Goal: Task Accomplishment & Management: Manage account settings

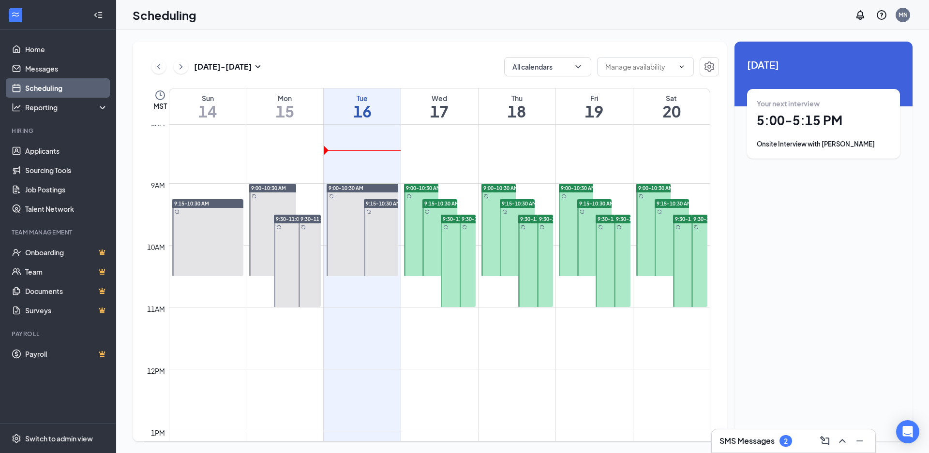
scroll to position [444, 0]
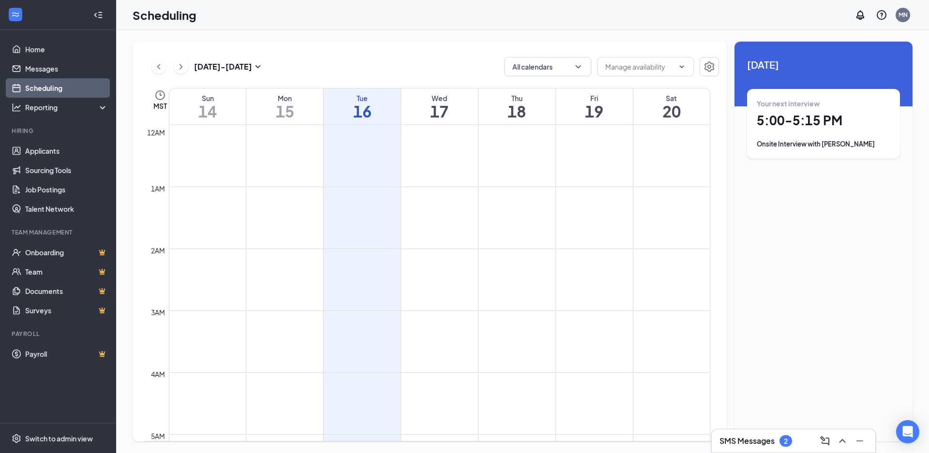
scroll to position [475, 0]
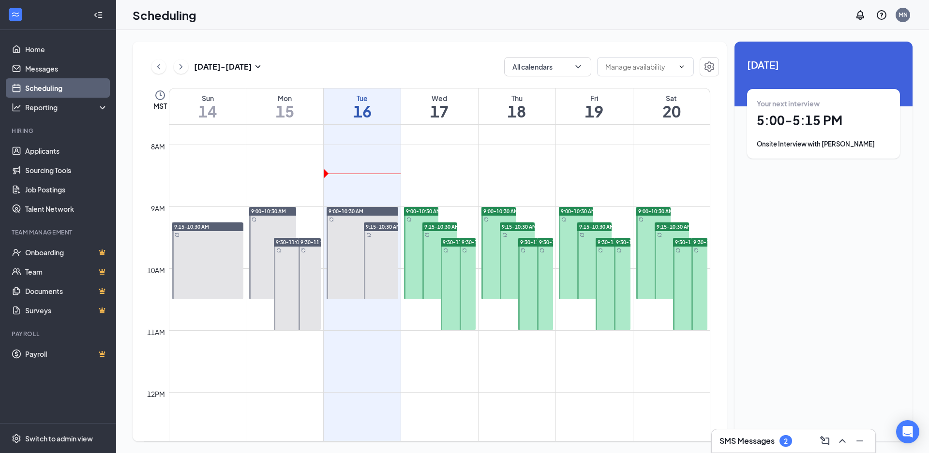
click at [811, 141] on div "Onsite Interview with [PERSON_NAME]" at bounding box center [822, 144] width 133 height 10
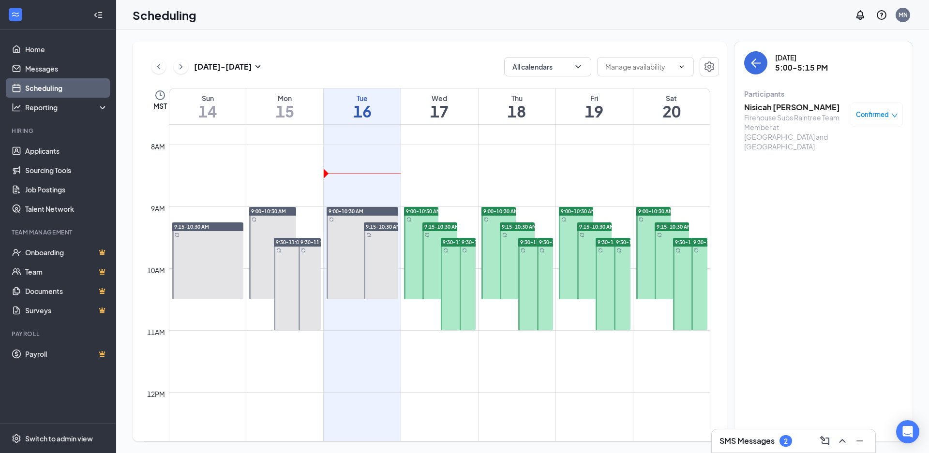
click at [785, 443] on div "2" at bounding box center [786, 441] width 4 height 8
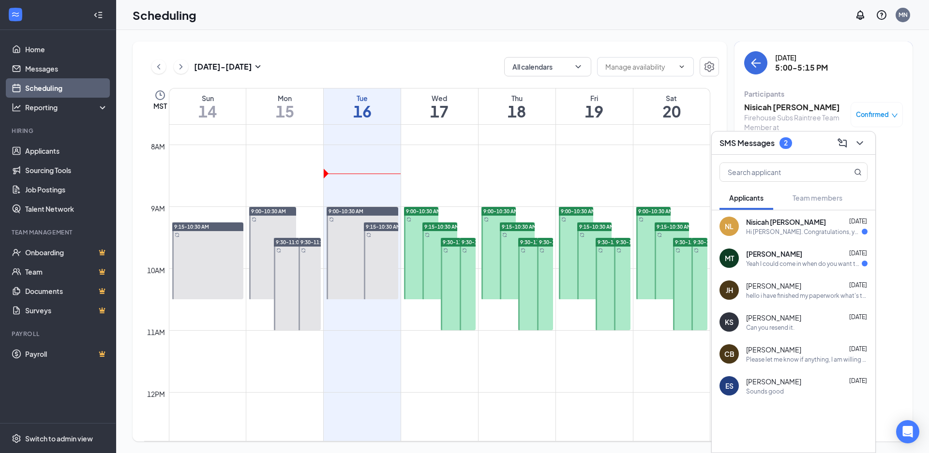
click at [844, 221] on div "Nisicah [PERSON_NAME] [DATE]" at bounding box center [806, 222] width 121 height 10
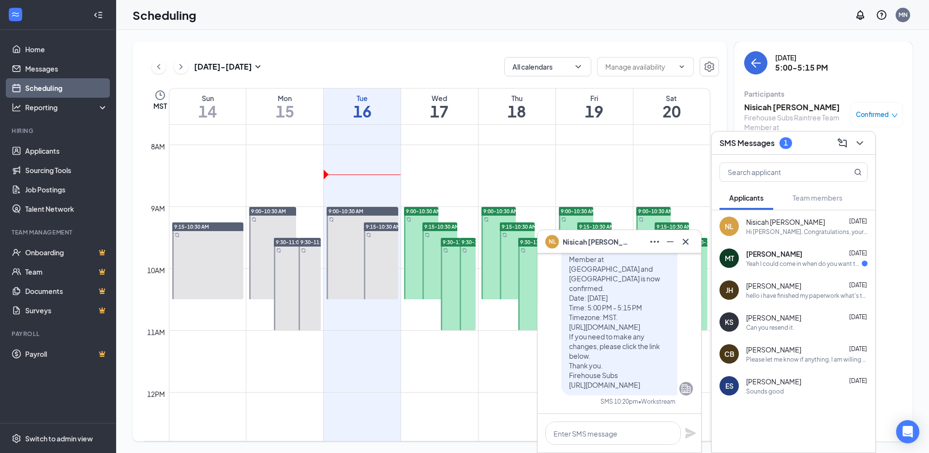
click at [790, 259] on div "[PERSON_NAME] [DATE] Yeah I could come in when do you want to do an interview?" at bounding box center [806, 258] width 121 height 19
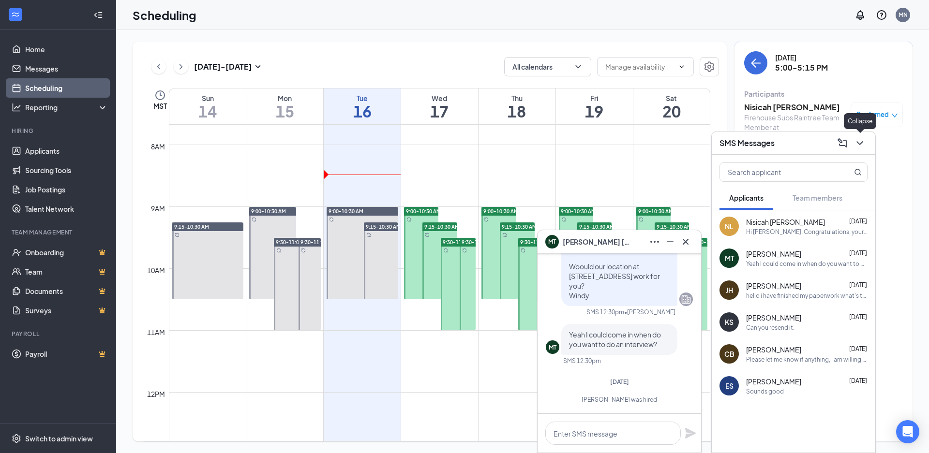
click at [857, 135] on button at bounding box center [859, 142] width 15 height 15
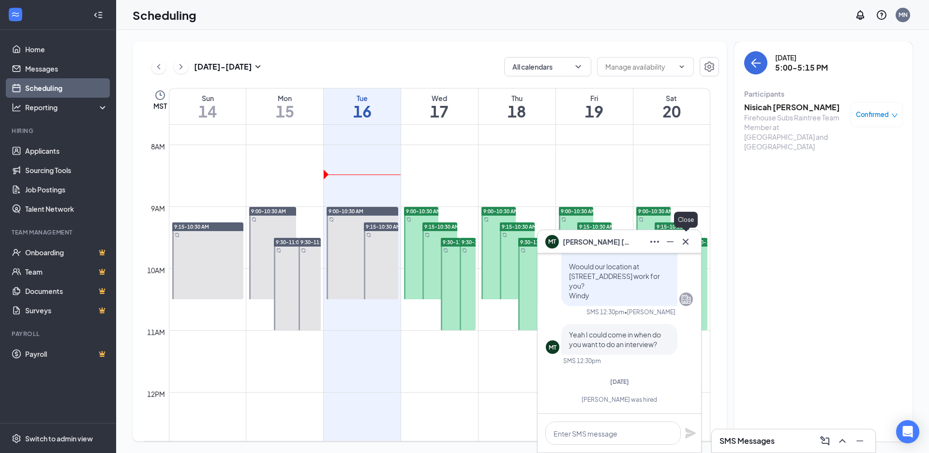
click at [687, 237] on icon "Cross" at bounding box center [686, 242] width 12 height 12
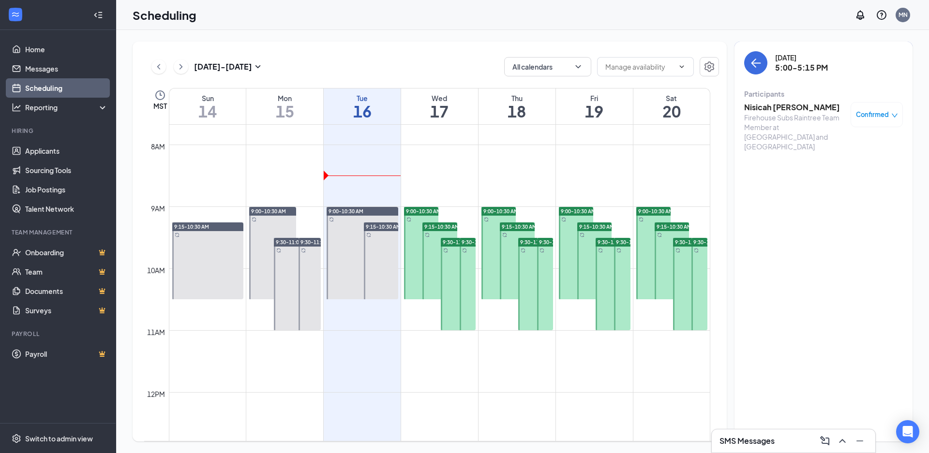
click at [810, 105] on h3 "Nisicah [PERSON_NAME]" at bounding box center [795, 107] width 102 height 11
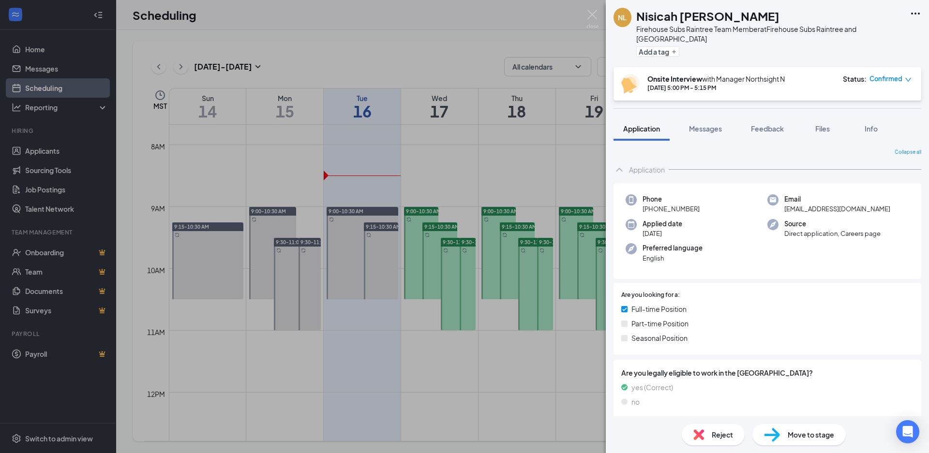
click at [654, 165] on div "Application" at bounding box center [647, 170] width 36 height 10
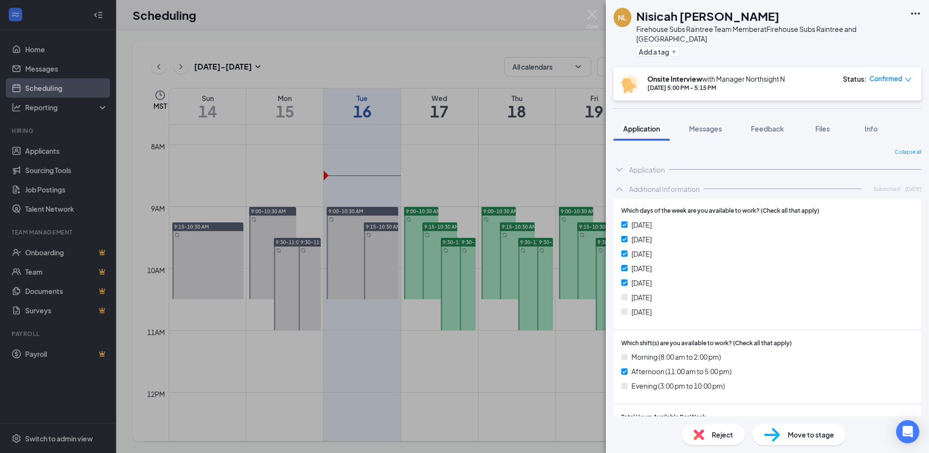
click at [629, 165] on div "Application" at bounding box center [647, 170] width 36 height 10
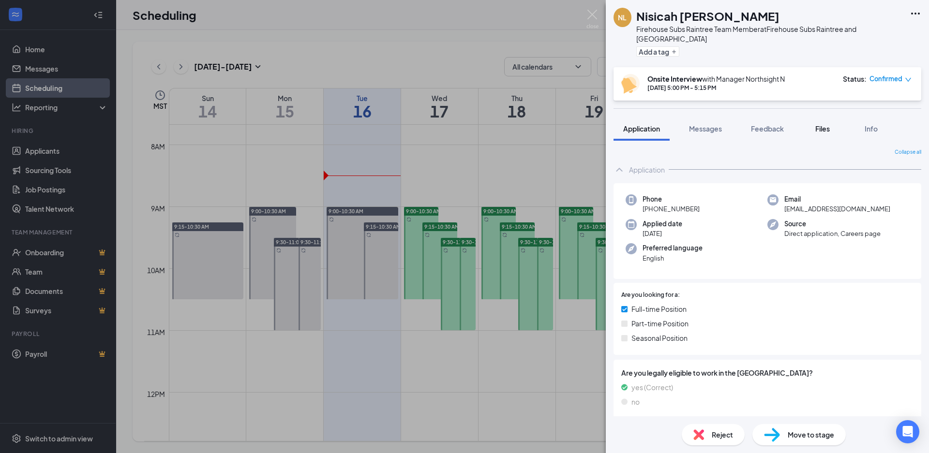
drag, startPoint x: 816, startPoint y: 117, endPoint x: 811, endPoint y: 110, distance: 9.0
click at [816, 124] on span "Files" at bounding box center [822, 128] width 15 height 9
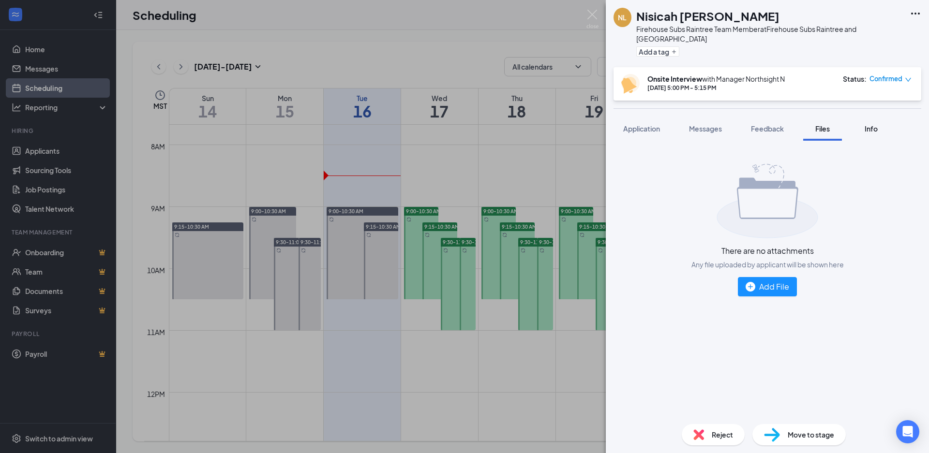
click at [875, 117] on button "Info" at bounding box center [870, 129] width 39 height 24
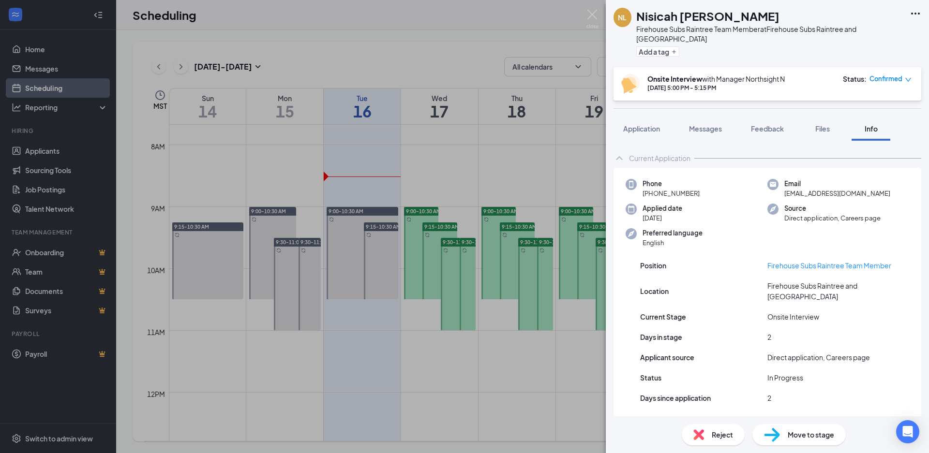
click at [489, 43] on div "NL Nisicah [PERSON_NAME] Firehouse Subs Raintree Team Member at Firehouse Subs …" at bounding box center [464, 226] width 929 height 453
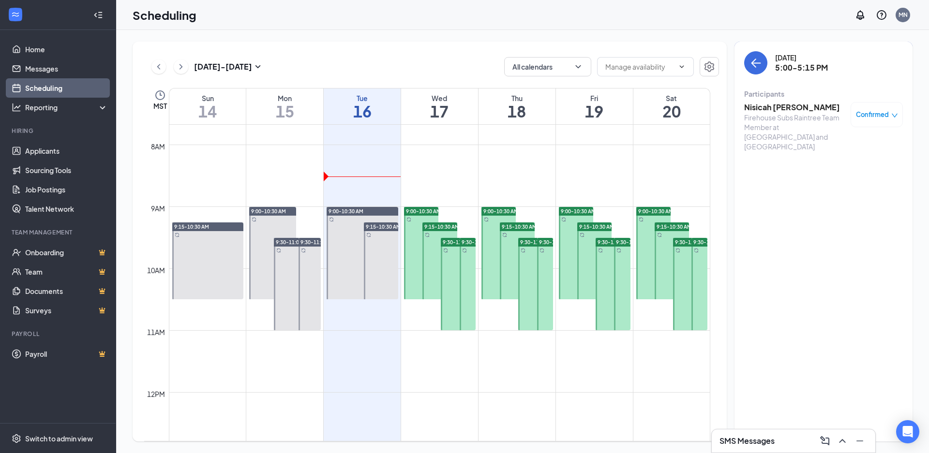
click at [770, 130] on div "Firehouse Subs Raintree Team Member at [GEOGRAPHIC_DATA] and [GEOGRAPHIC_DATA]" at bounding box center [795, 132] width 102 height 39
click at [829, 122] on div "Firehouse Subs Raintree Team Member at [GEOGRAPHIC_DATA] and [GEOGRAPHIC_DATA]" at bounding box center [795, 132] width 102 height 39
click at [829, 121] on div "Firehouse Subs Raintree Team Member at [GEOGRAPHIC_DATA] and [GEOGRAPHIC_DATA]" at bounding box center [795, 132] width 102 height 39
click at [768, 105] on h3 "Nisicah [PERSON_NAME]" at bounding box center [795, 107] width 102 height 11
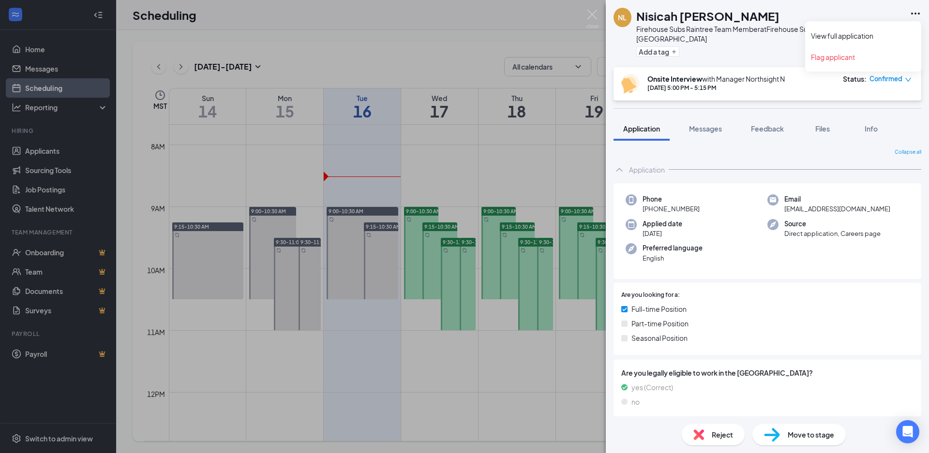
click at [918, 8] on icon "Ellipses" at bounding box center [915, 14] width 12 height 12
click at [864, 39] on link "View full application" at bounding box center [863, 36] width 104 height 10
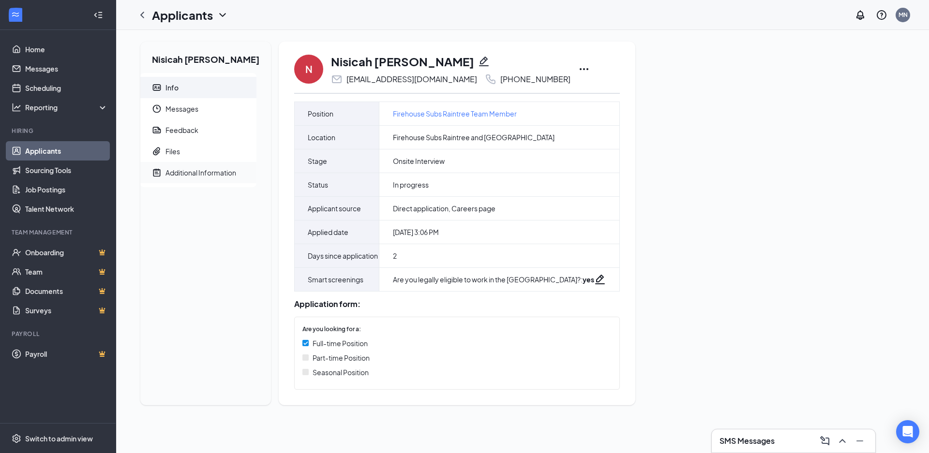
click at [209, 176] on div "Additional Information" at bounding box center [200, 173] width 71 height 10
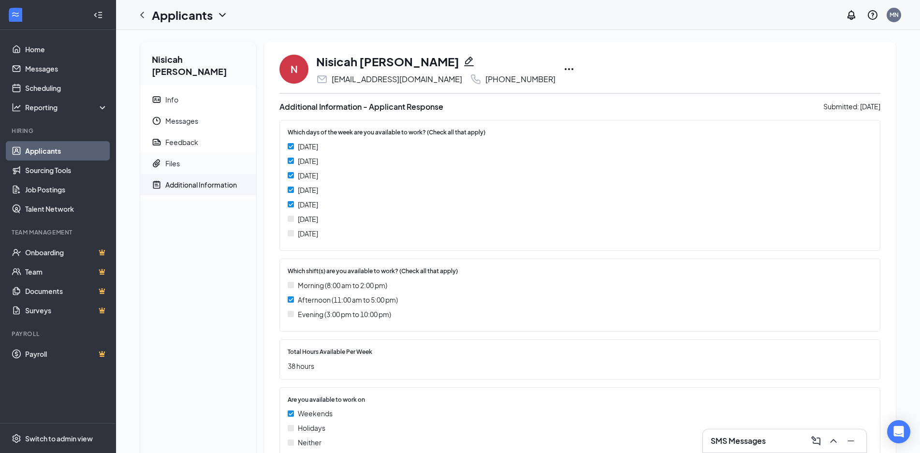
drag, startPoint x: 193, startPoint y: 147, endPoint x: 186, endPoint y: 141, distance: 8.6
click at [193, 153] on span "Files" at bounding box center [206, 163] width 83 height 21
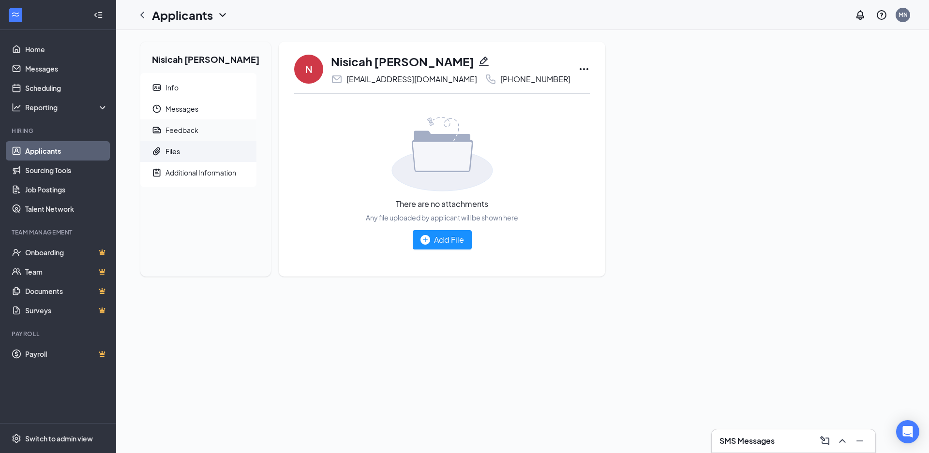
click at [193, 134] on div "Feedback" at bounding box center [181, 130] width 33 height 10
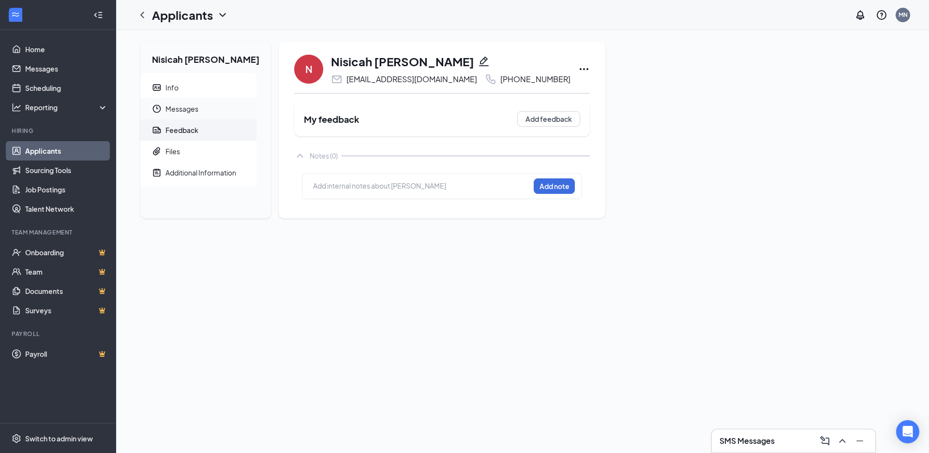
click at [191, 108] on span "Messages" at bounding box center [206, 108] width 83 height 21
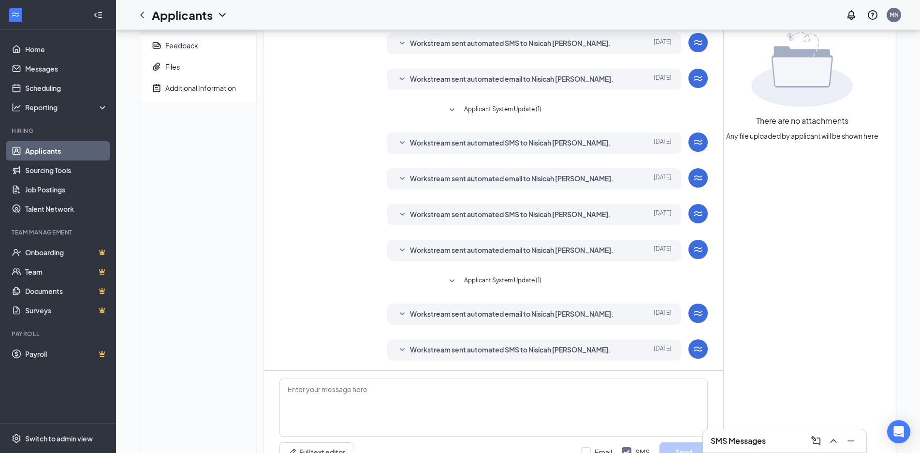
scroll to position [144, 0]
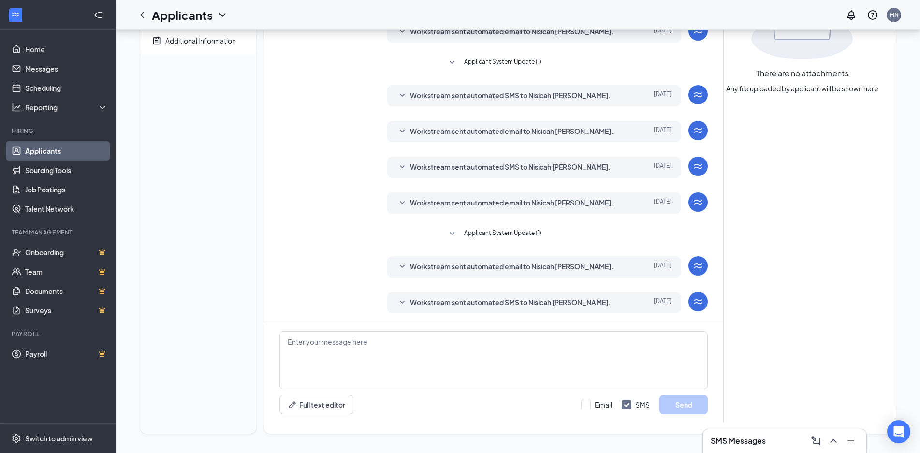
click at [595, 302] on div "Workstream sent automated SMS to Nisicah Lesure." at bounding box center [519, 303] width 219 height 12
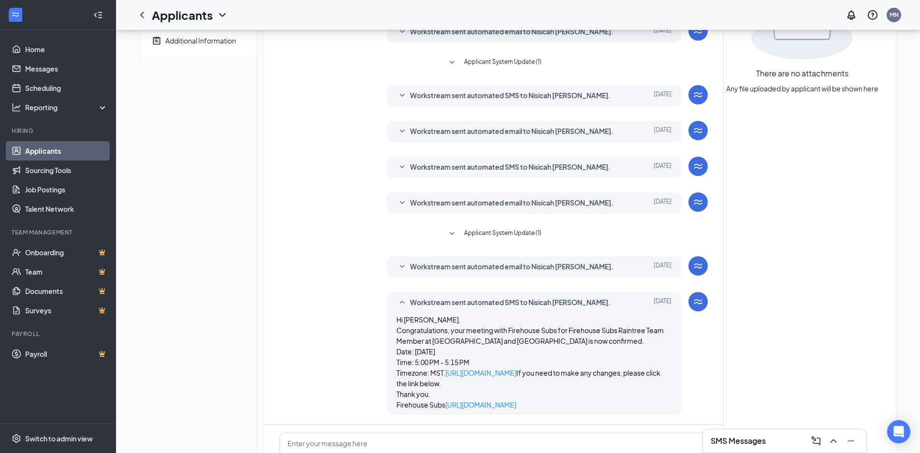
click at [591, 269] on div "Workstream sent automated email to Nisicah Lesure." at bounding box center [519, 267] width 219 height 12
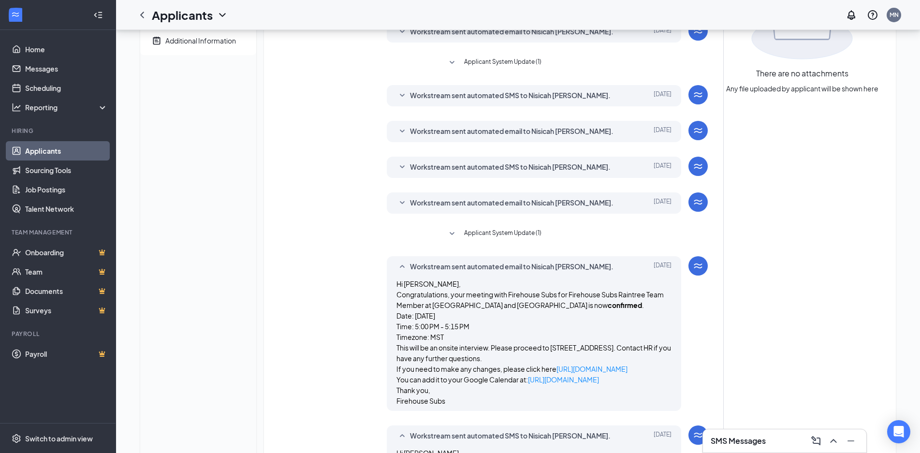
click at [602, 208] on div "Workstream sent automated email to Nisicah Lesure." at bounding box center [519, 203] width 219 height 12
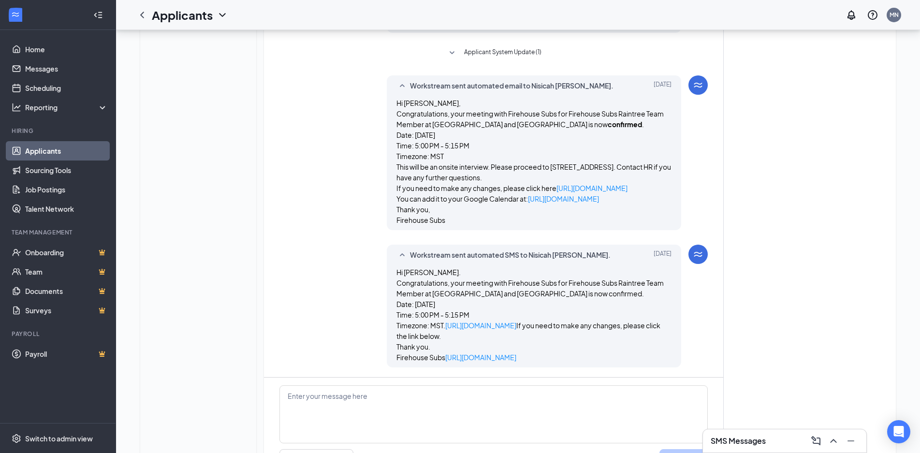
scroll to position [351, 0]
